Goal: Task Accomplishment & Management: Manage account settings

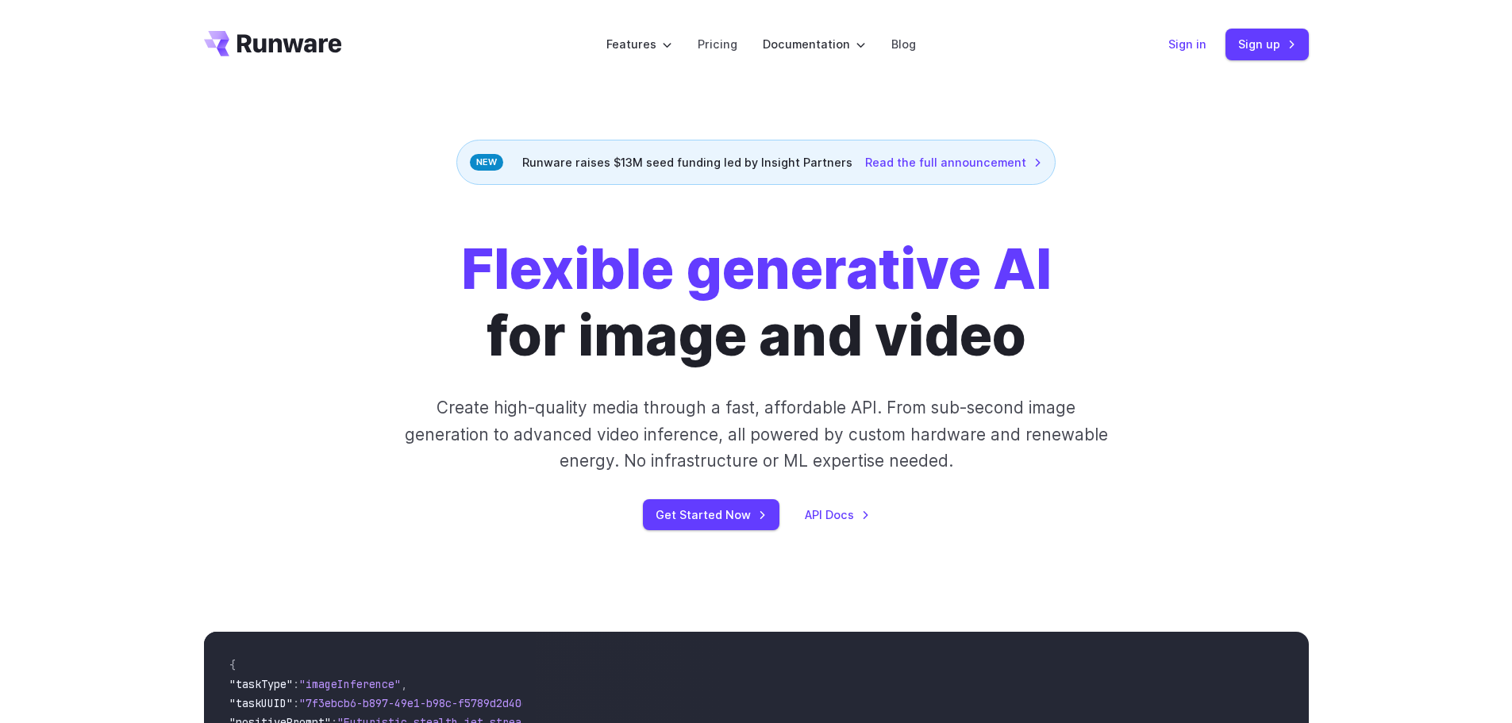
click at [1184, 44] on link "Sign in" at bounding box center [1187, 44] width 38 height 18
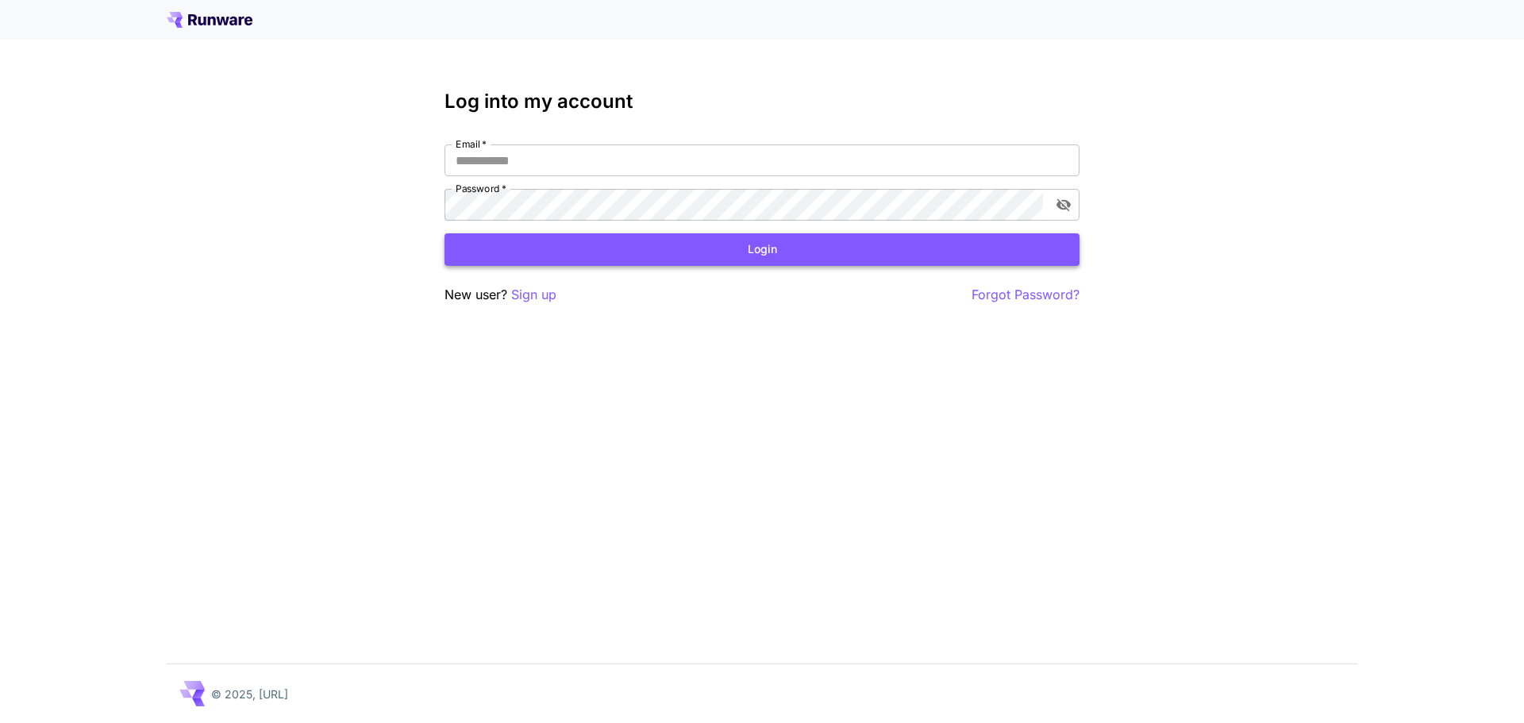
type input "**********"
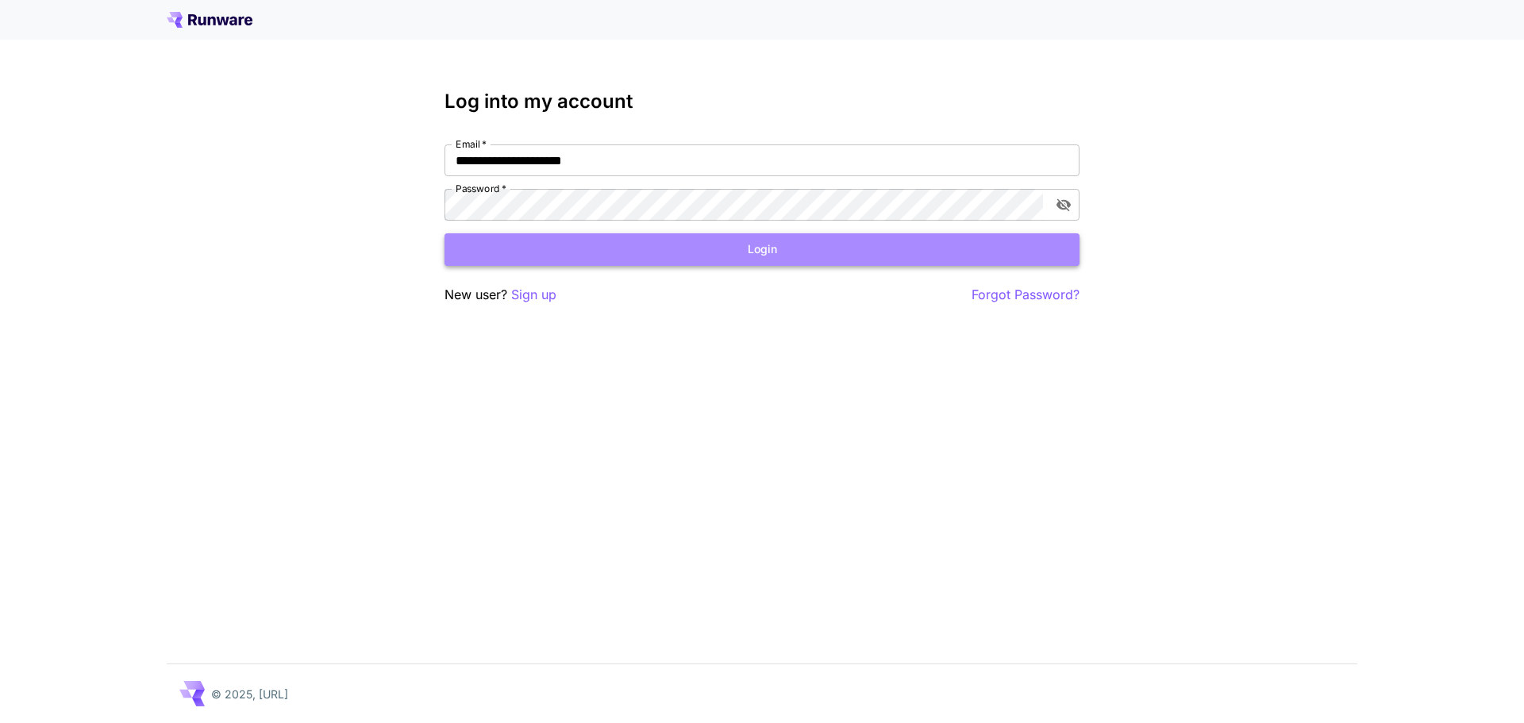
click at [860, 248] on button "Login" at bounding box center [762, 249] width 635 height 33
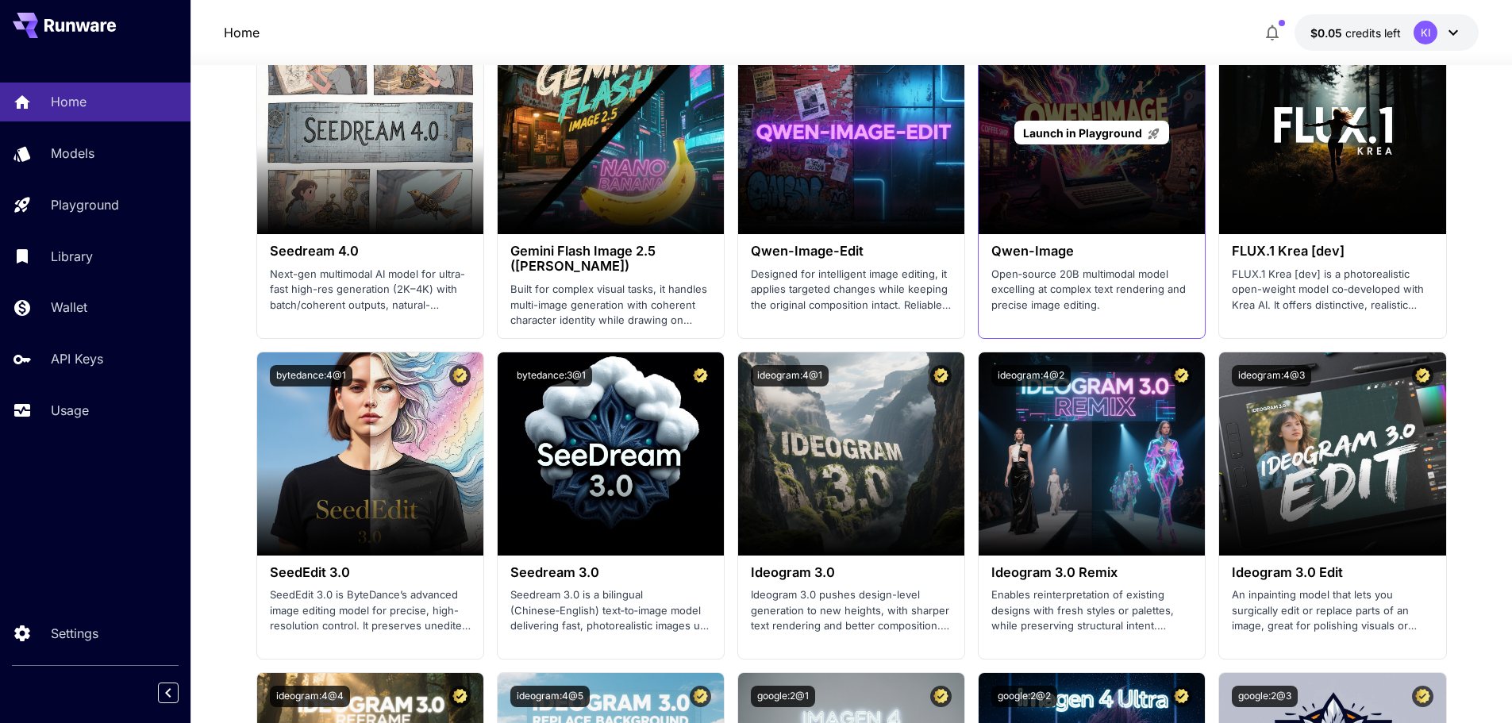
scroll to position [2000, 0]
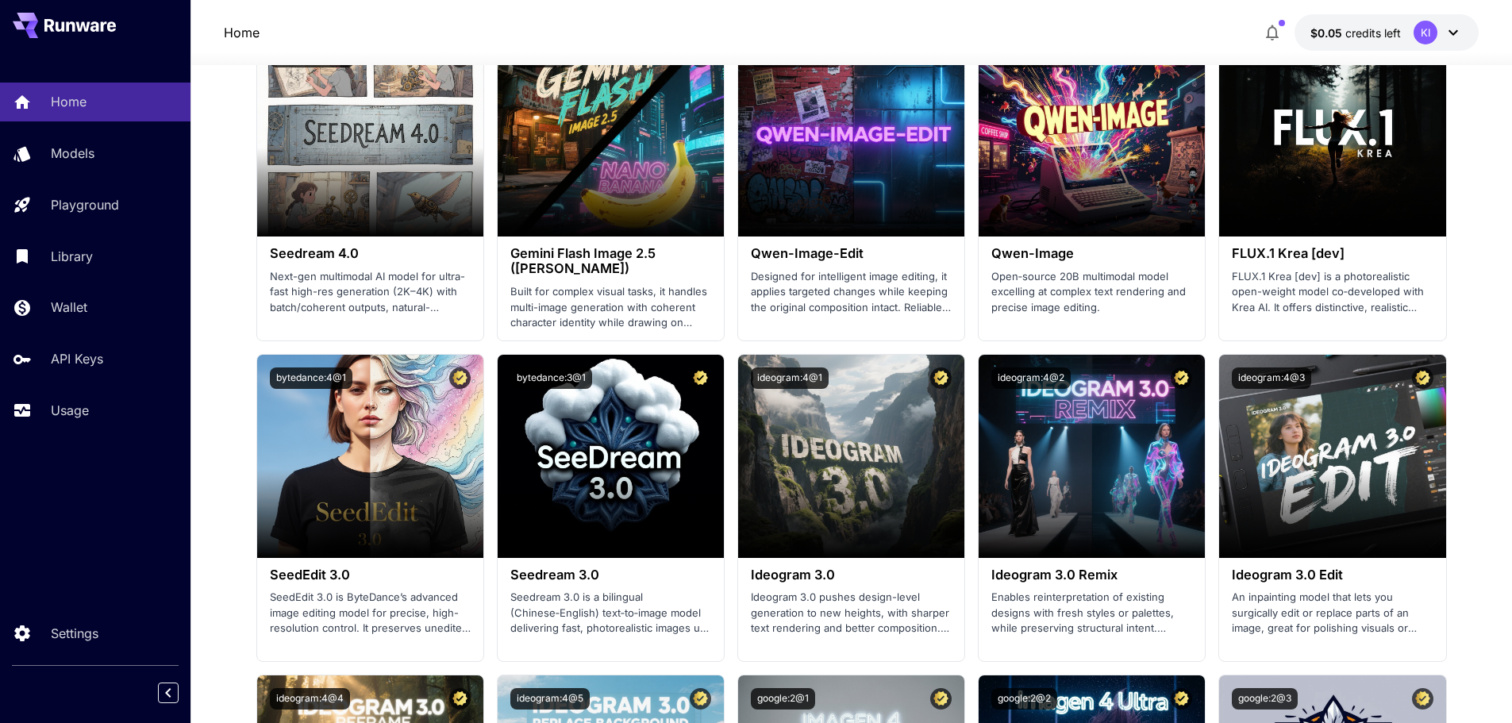
click at [1394, 38] on span "credits left" at bounding box center [1373, 32] width 56 height 13
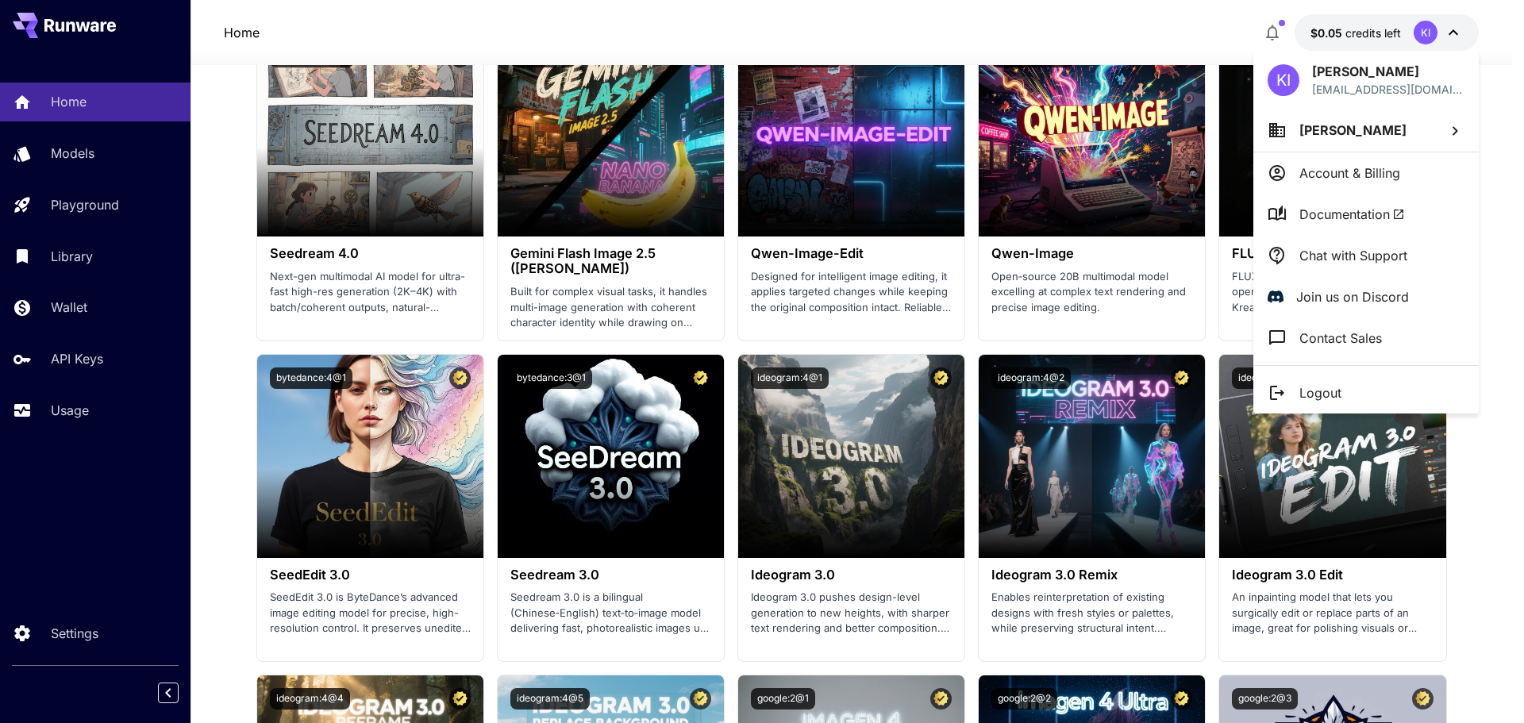
click at [1166, 44] on div at bounding box center [762, 361] width 1524 height 723
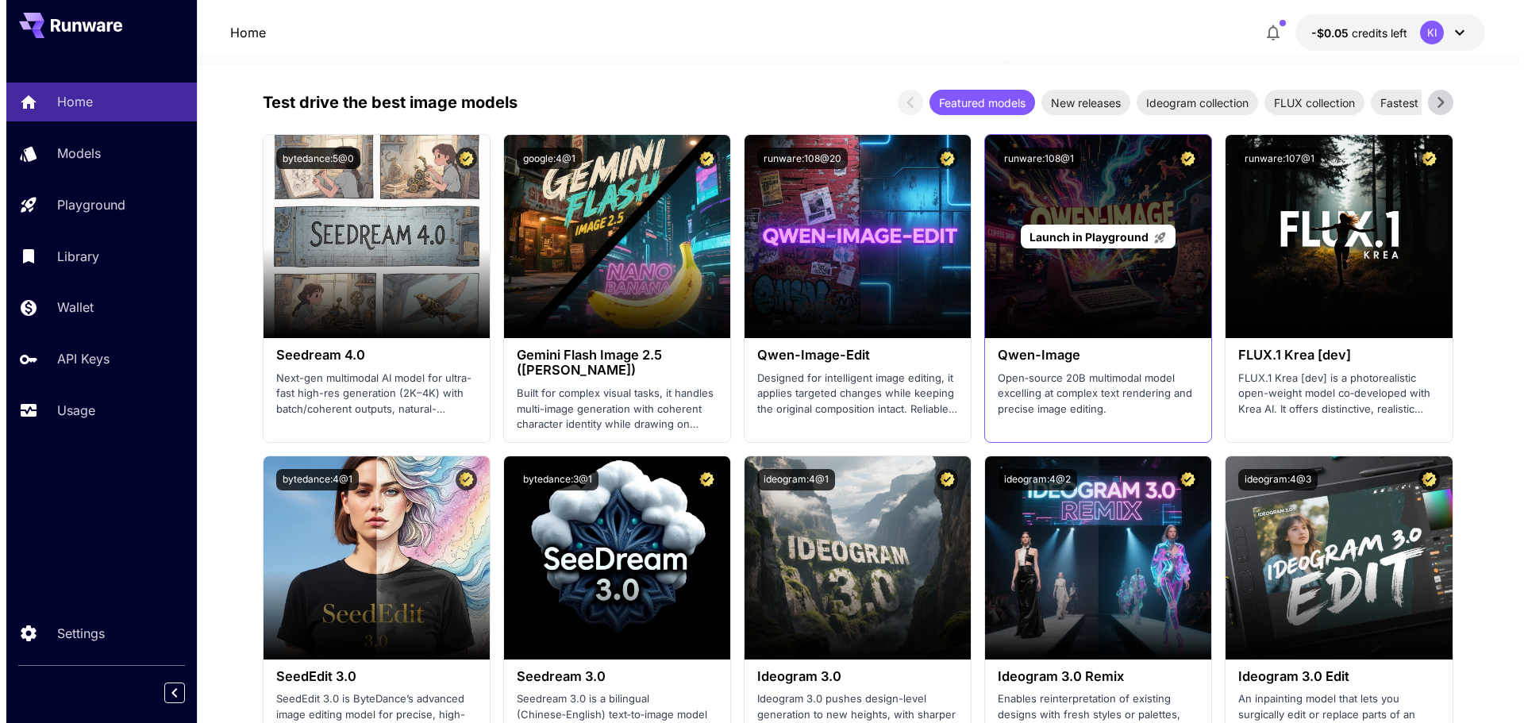
scroll to position [1897, 0]
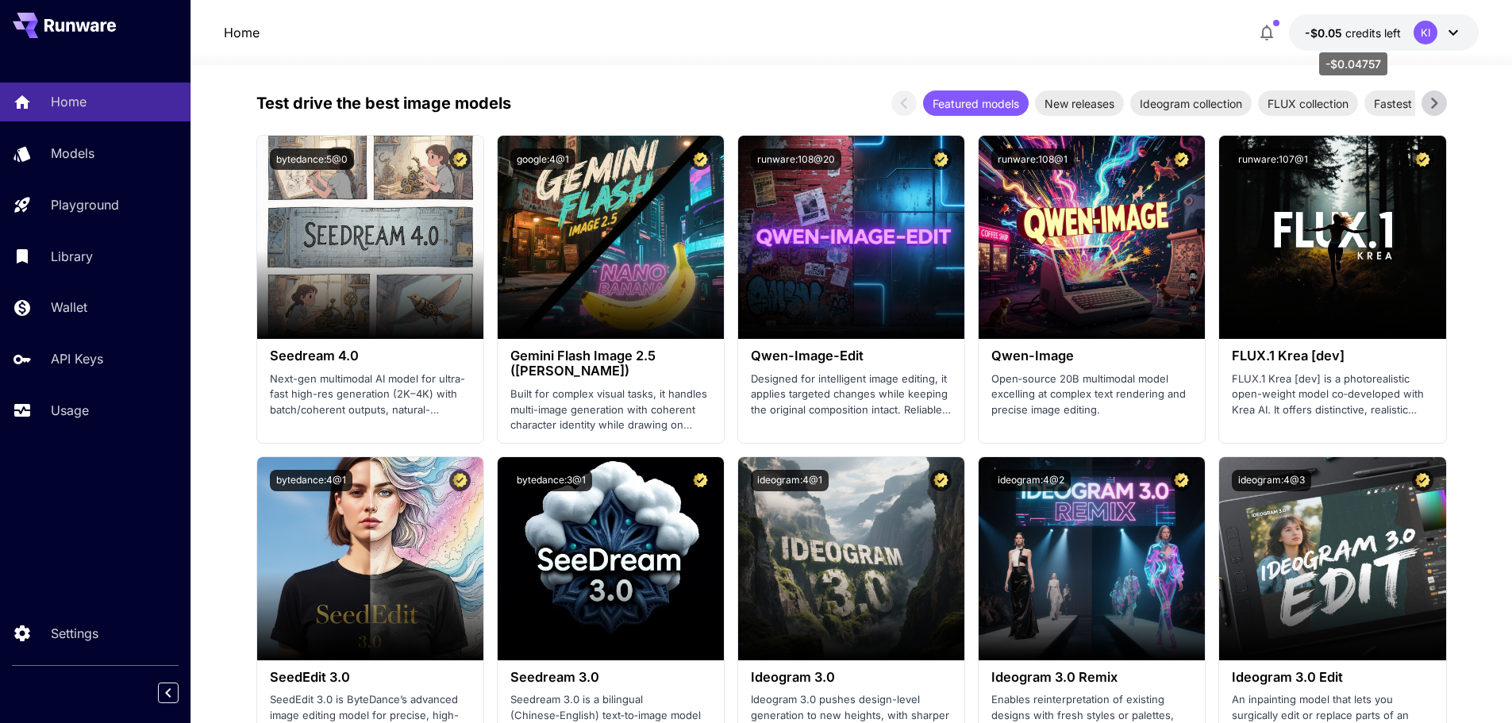
click at [1373, 32] on span "credits left" at bounding box center [1373, 32] width 56 height 13
